Goal: Task Accomplishment & Management: Use online tool/utility

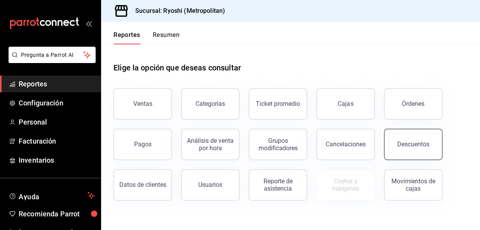
click at [435, 147] on button "Descuentos" at bounding box center [413, 144] width 58 height 31
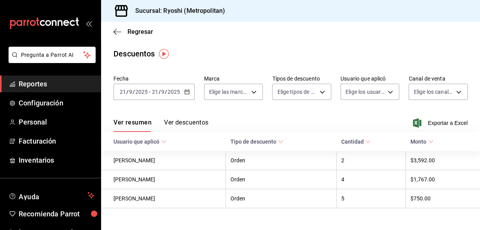
click at [187, 89] on icon "button" at bounding box center [186, 91] width 5 height 5
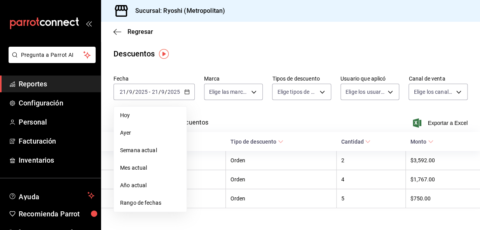
click at [143, 202] on span "Rango de fechas" at bounding box center [150, 202] width 60 height 8
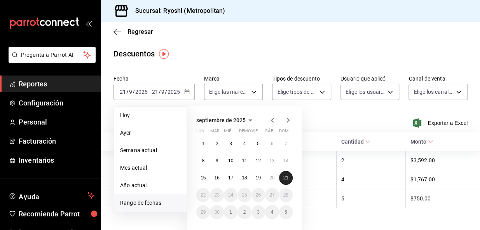
click at [285, 179] on abbr "21" at bounding box center [285, 177] width 5 height 5
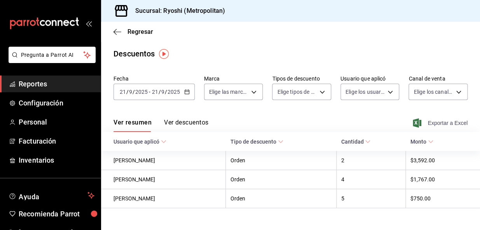
click at [441, 119] on span "Exportar a Excel" at bounding box center [440, 122] width 53 height 9
click at [116, 31] on icon "button" at bounding box center [117, 31] width 8 height 7
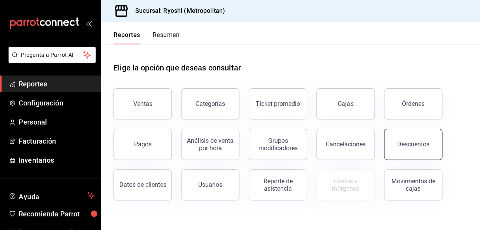
click at [416, 143] on div "Descuentos" at bounding box center [413, 143] width 32 height 7
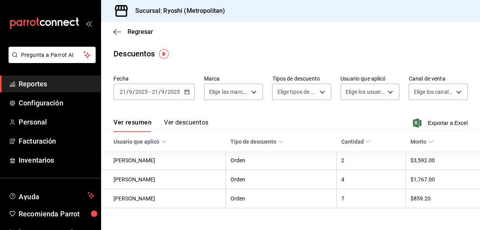
click at [185, 92] on icon "button" at bounding box center [186, 91] width 5 height 5
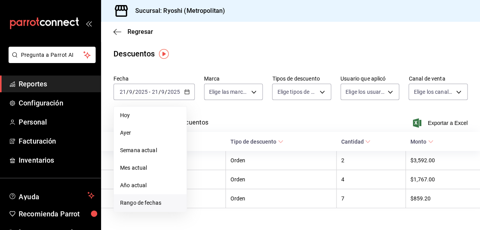
click at [142, 200] on span "Rango de fechas" at bounding box center [150, 202] width 60 height 8
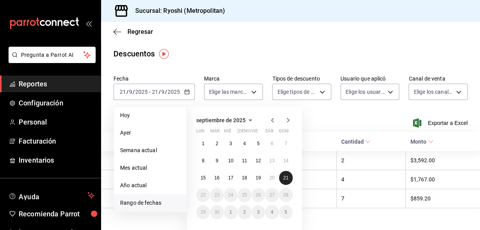
click at [289, 176] on button "21" at bounding box center [286, 177] width 14 height 14
click at [286, 176] on abbr "21" at bounding box center [285, 177] width 5 height 5
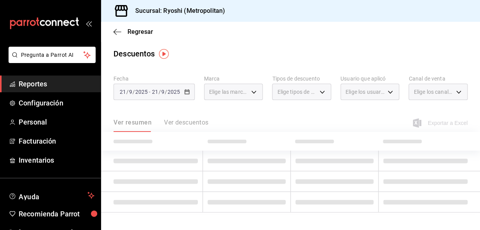
click at [286, 176] on td at bounding box center [247, 181] width 88 height 21
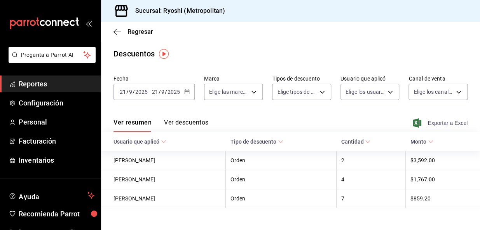
click at [445, 121] on span "Exportar a Excel" at bounding box center [440, 122] width 53 height 9
click at [445, 121] on div "Exportando a excel..." at bounding box center [435, 122] width 63 height 7
click at [118, 31] on icon "button" at bounding box center [117, 31] width 8 height 0
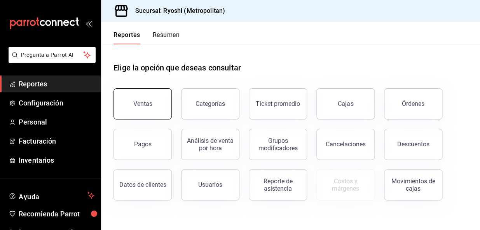
click at [146, 101] on div "Ventas" at bounding box center [142, 103] width 19 height 7
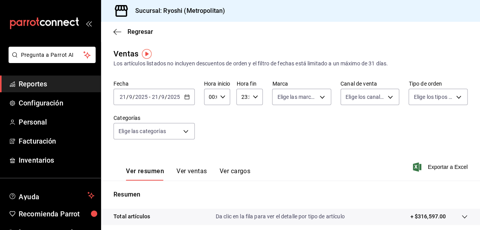
click at [185, 95] on icon "button" at bounding box center [186, 96] width 5 height 5
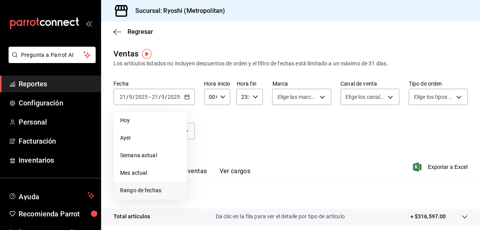
click at [150, 191] on span "Rango de fechas" at bounding box center [150, 190] width 60 height 8
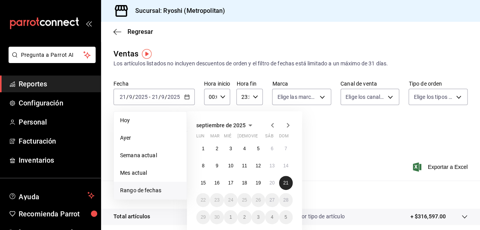
click at [287, 182] on abbr "21" at bounding box center [285, 182] width 5 height 5
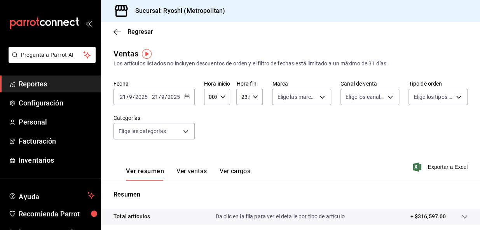
click at [223, 97] on icon "button" at bounding box center [222, 96] width 5 height 5
click at [210, 123] on span "05" at bounding box center [209, 123] width 1 height 6
click at [213, 115] on button "00" at bounding box center [210, 117] width 10 height 16
type input "00:00"
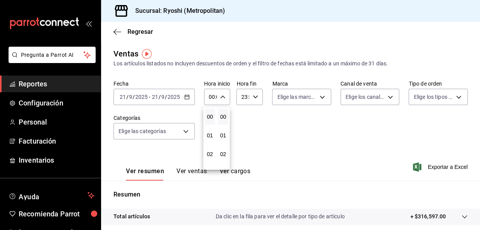
click at [439, 165] on div at bounding box center [240, 115] width 480 height 230
click at [435, 164] on span "Exportar a Excel" at bounding box center [440, 166] width 53 height 9
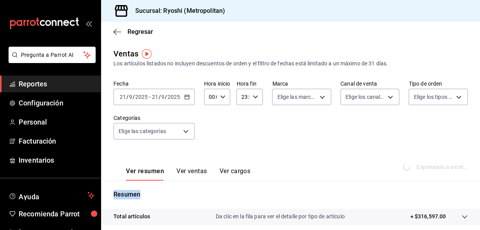
click at [435, 164] on div "Exportando a excel..." at bounding box center [435, 166] width 63 height 7
